Goal: Task Accomplishment & Management: Use online tool/utility

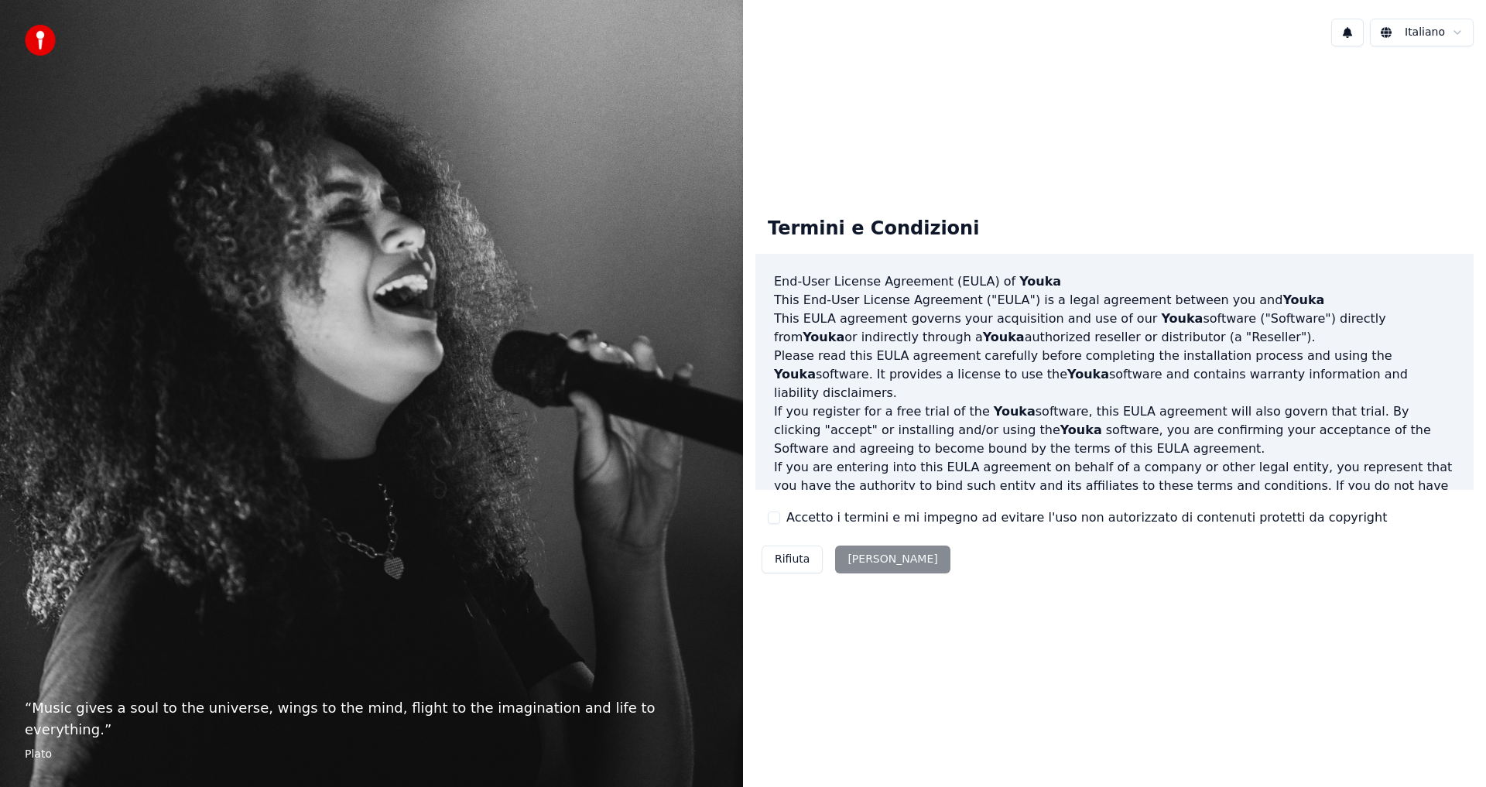
click at [789, 517] on label "Accetto i termini e mi impegno ad evitare l'uso non autorizzato di contenuti pr…" at bounding box center [1086, 517] width 601 height 19
click at [780, 517] on button "Accetto i termini e mi impegno ad evitare l'uso non autorizzato di contenuti pr…" at bounding box center [774, 518] width 12 height 12
click at [847, 550] on button "[PERSON_NAME]" at bounding box center [892, 560] width 115 height 28
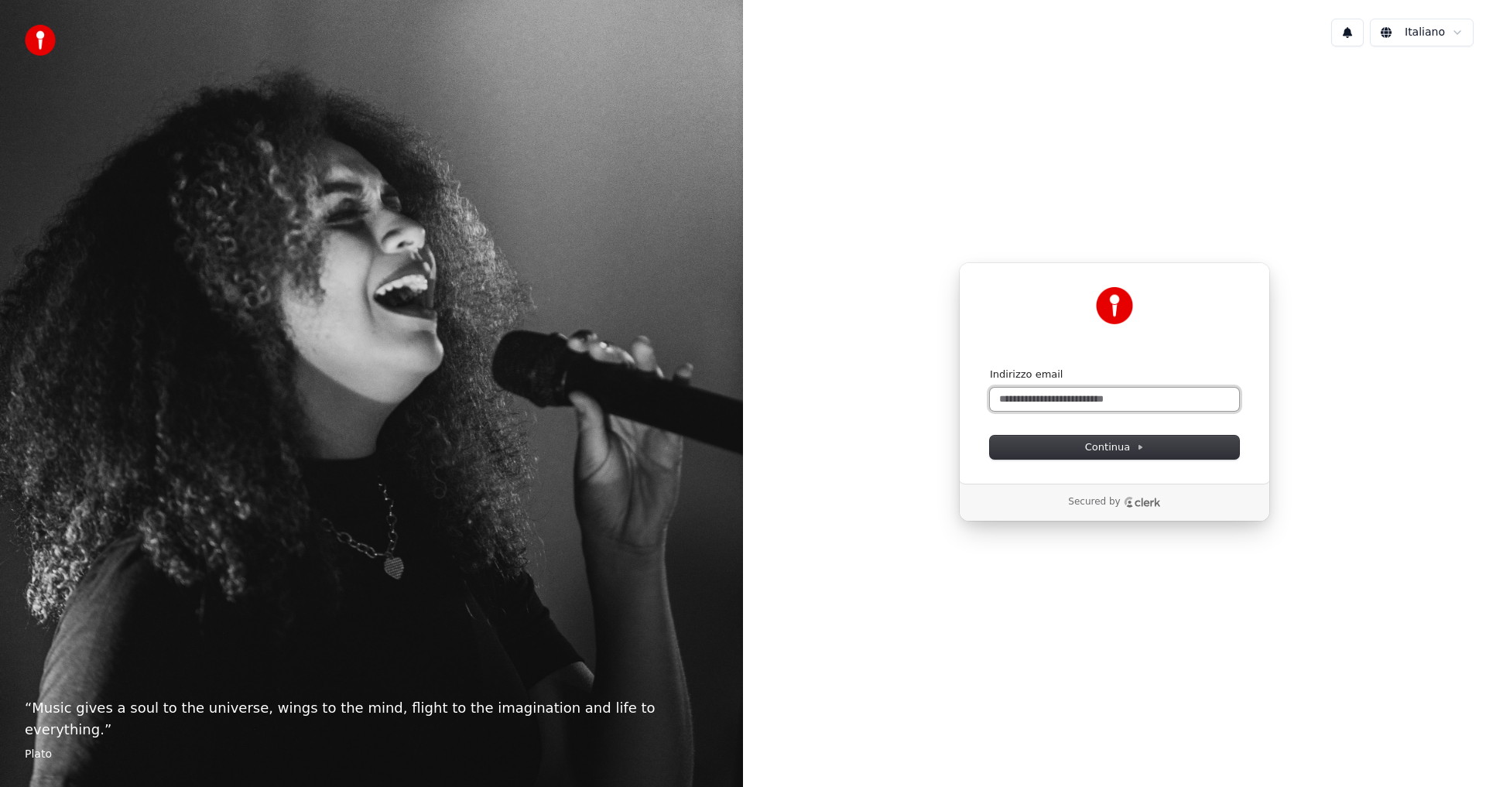
click at [1077, 402] on input "Indirizzo email" at bounding box center [1114, 399] width 249 height 23
click at [990, 368] on button "submit" at bounding box center [990, 368] width 0 height 0
type input "**********"
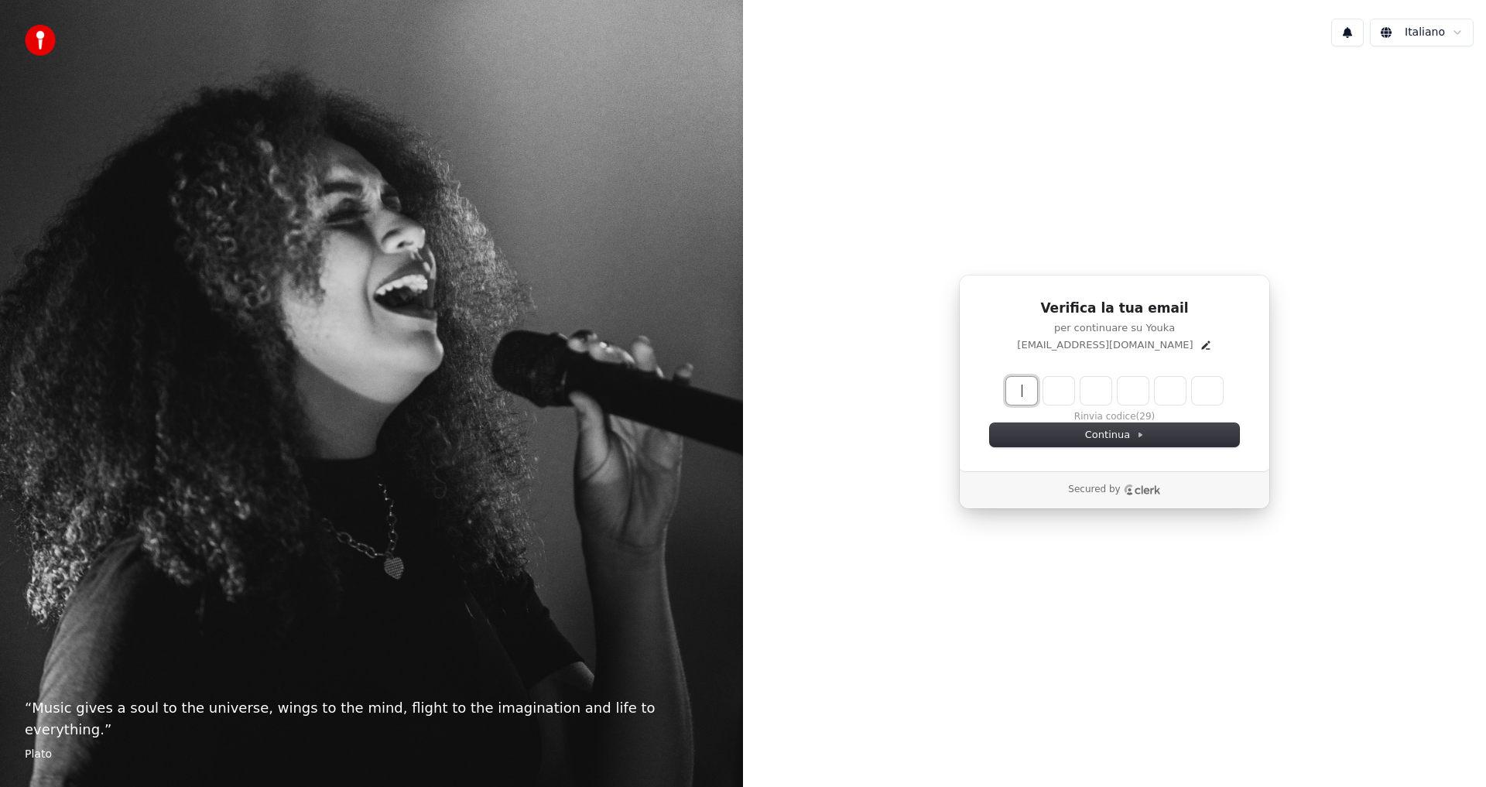
click at [1031, 396] on input "Enter verification code" at bounding box center [1130, 391] width 248 height 28
type input "******"
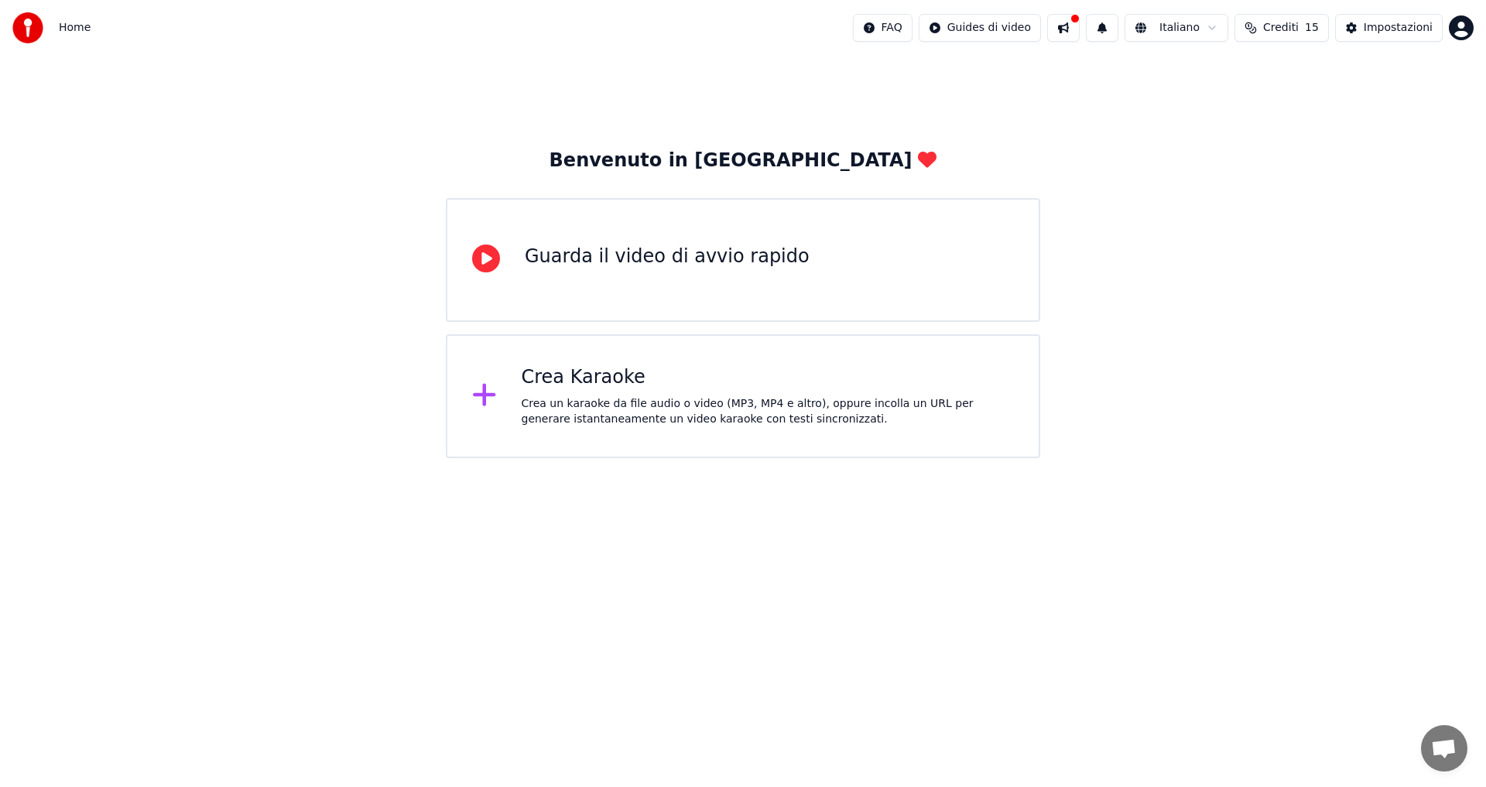
click at [840, 418] on div "Crea un karaoke da file audio o video (MP3, MP4 e altro), oppure incolla un URL…" at bounding box center [768, 411] width 493 height 31
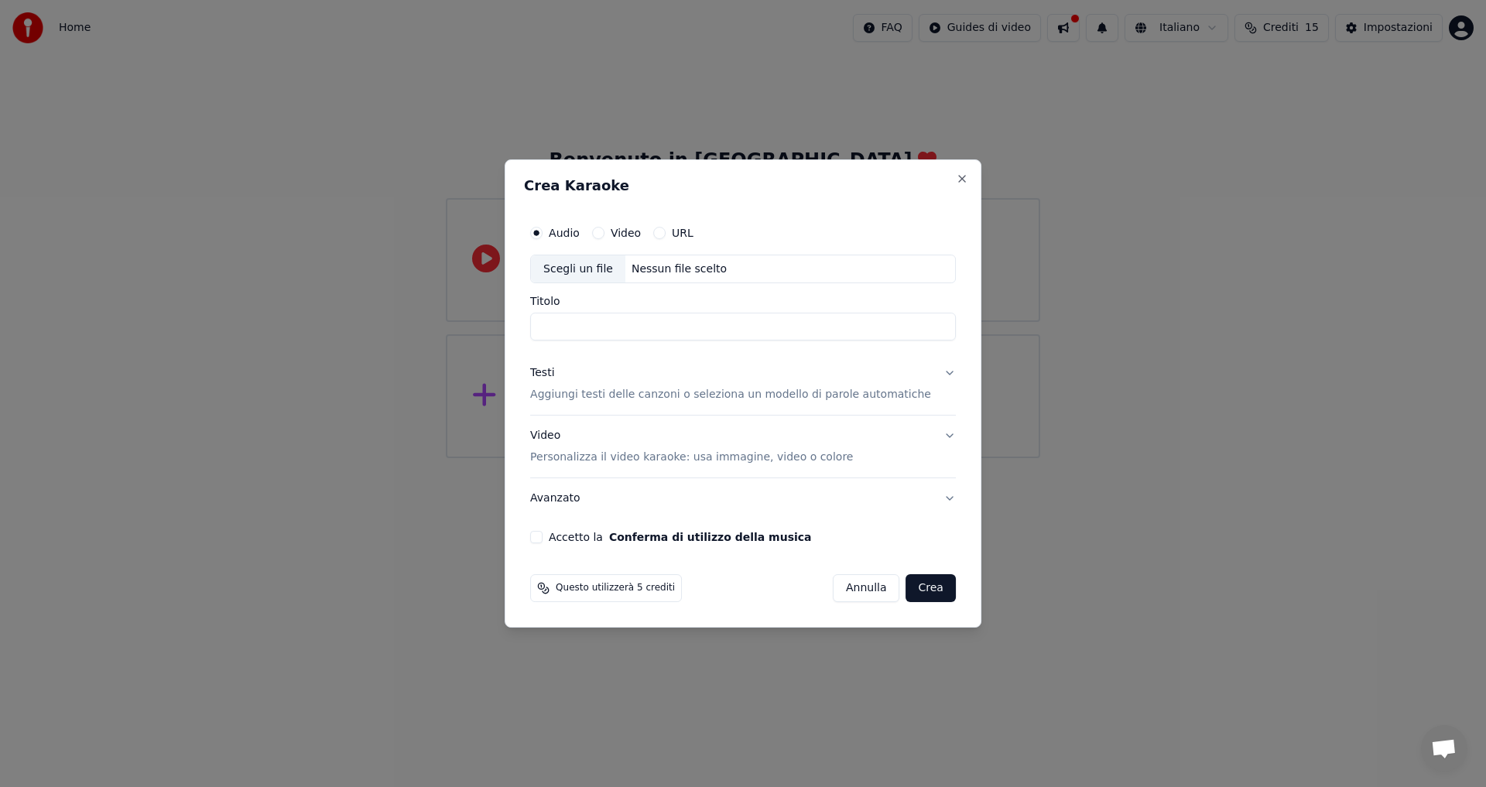
click at [950, 182] on div "Crea Karaoke Audio Video URL Scegli un file Nessun file scelto Titolo Testi Agg…" at bounding box center [743, 393] width 477 height 469
click at [956, 176] on button "Close" at bounding box center [962, 179] width 12 height 12
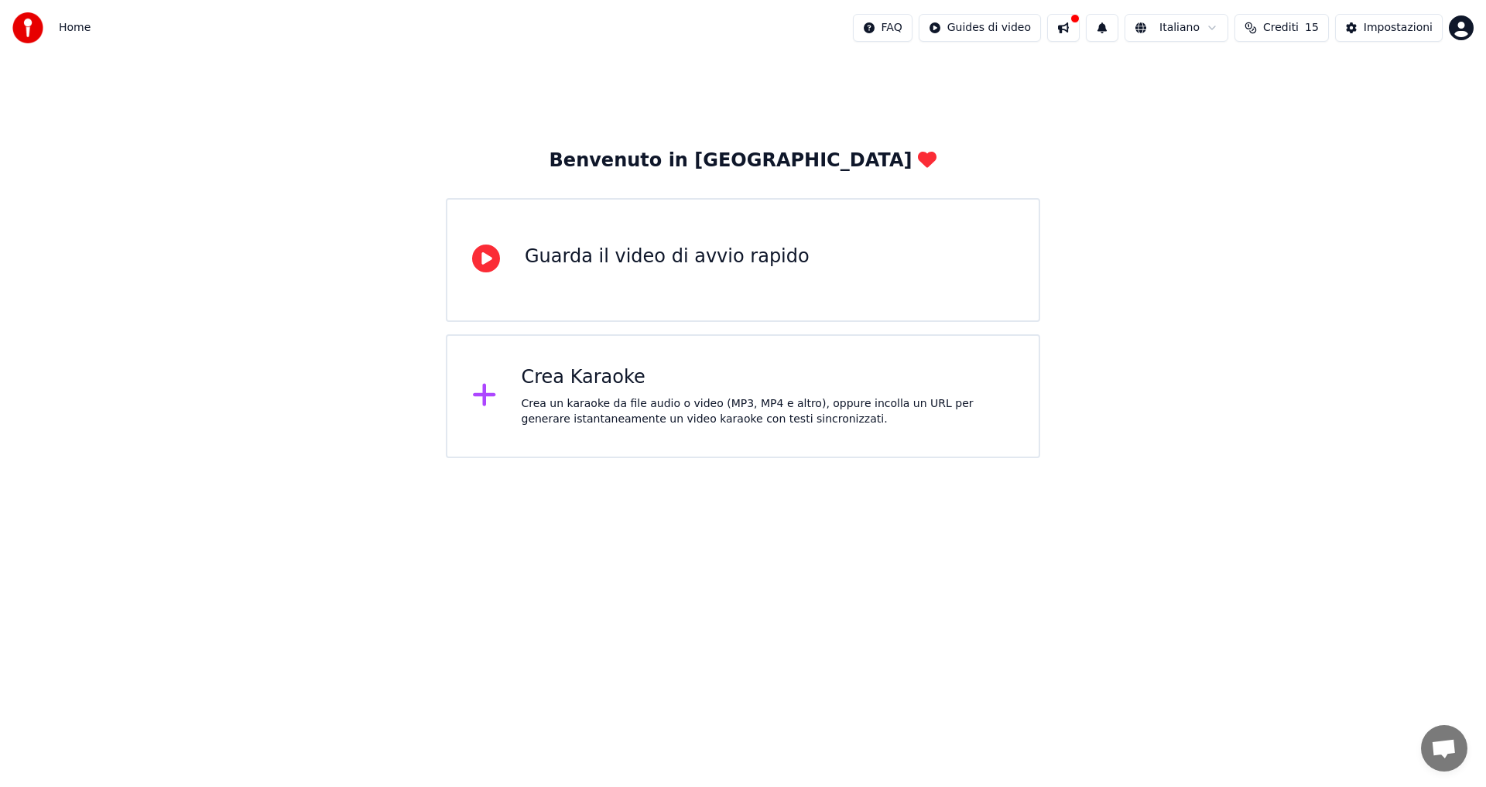
click at [944, 237] on div "Guarda il video di avvio rapido" at bounding box center [743, 260] width 594 height 124
